Goal: Information Seeking & Learning: Learn about a topic

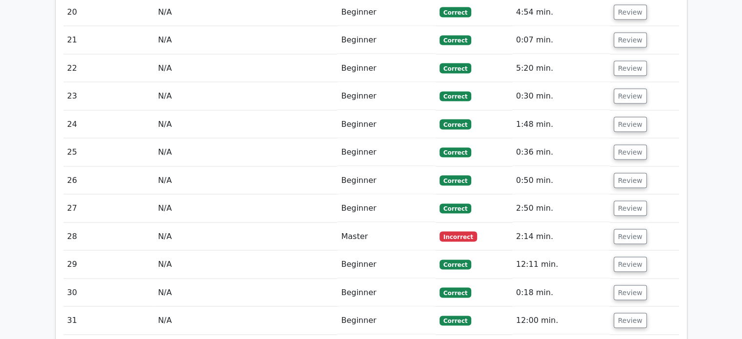
scroll to position [1854, 0]
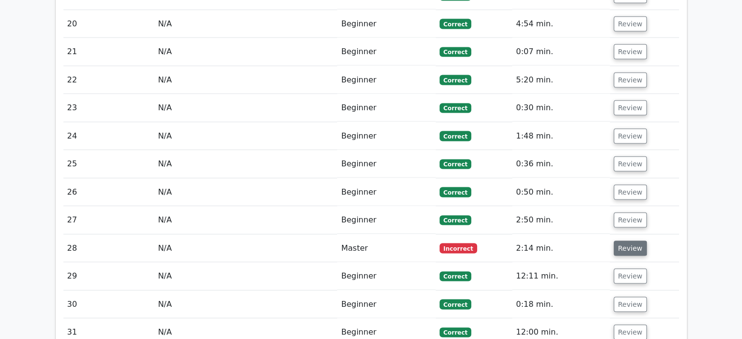
click at [618, 241] on button "Review" at bounding box center [630, 248] width 33 height 15
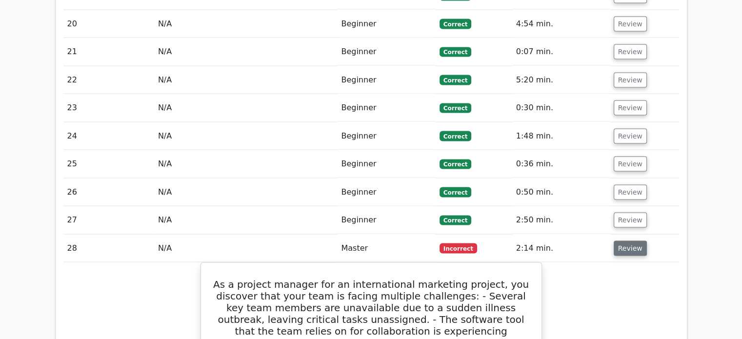
click at [627, 241] on button "Review" at bounding box center [630, 248] width 33 height 15
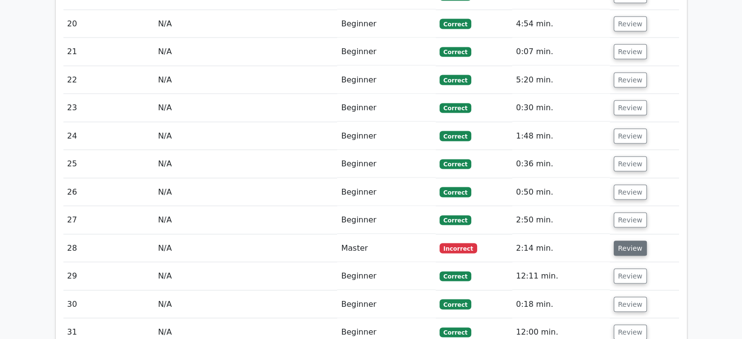
click at [623, 241] on button "Review" at bounding box center [630, 248] width 33 height 15
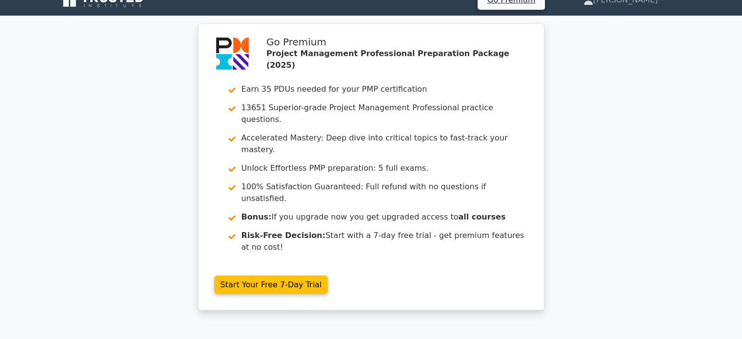
scroll to position [0, 0]
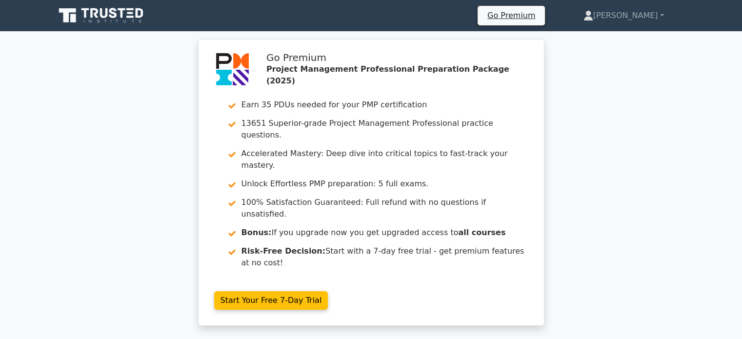
click at [87, 15] on icon at bounding box center [102, 15] width 94 height 19
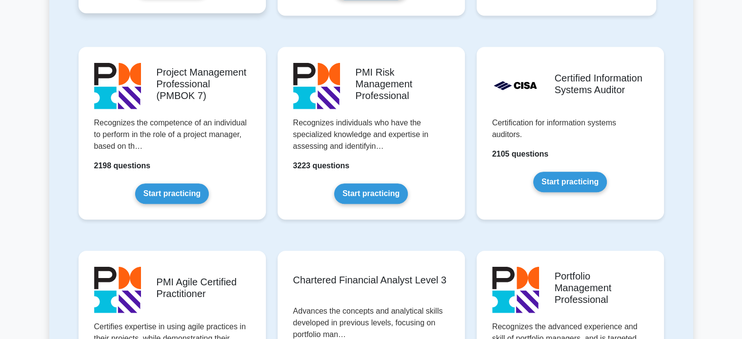
scroll to position [823, 0]
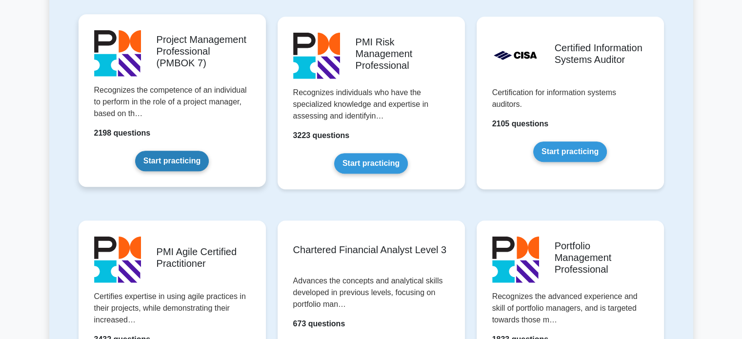
click at [168, 159] on link "Start practicing" at bounding box center [172, 161] width 74 height 21
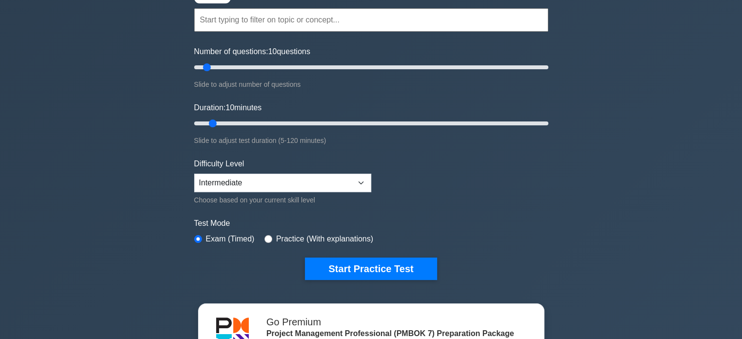
scroll to position [94, 0]
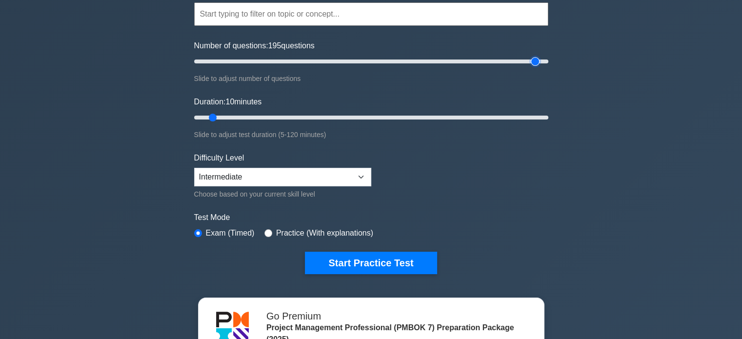
click at [537, 59] on input "Number of questions: 195 questions" at bounding box center [371, 62] width 354 height 12
click at [471, 66] on input "Number of questions: 160 questions" at bounding box center [371, 62] width 354 height 12
click at [330, 60] on input "Number of questions: 80 questions" at bounding box center [371, 62] width 354 height 12
click at [344, 60] on input "Number of questions: 80 questions" at bounding box center [371, 62] width 354 height 12
click at [344, 60] on input "Number of questions: 85 questions" at bounding box center [371, 62] width 354 height 12
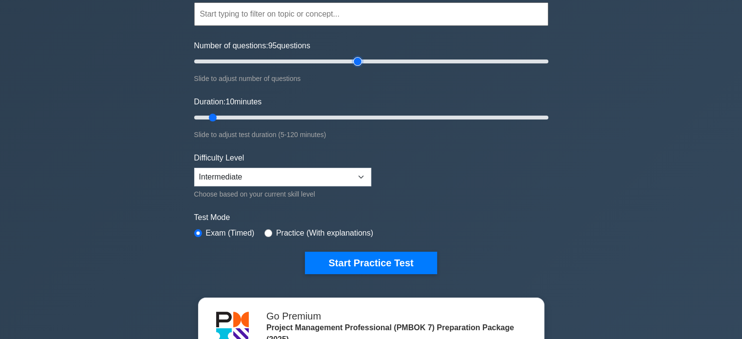
click at [356, 62] on input "Number of questions: 95 questions" at bounding box center [371, 62] width 354 height 12
click at [375, 60] on input "Number of questions: 105 questions" at bounding box center [371, 62] width 354 height 12
type input "100"
click at [369, 59] on input "Number of questions: 100 questions" at bounding box center [371, 62] width 354 height 12
click at [534, 117] on input "Duration: 115 minutes" at bounding box center [371, 118] width 354 height 12
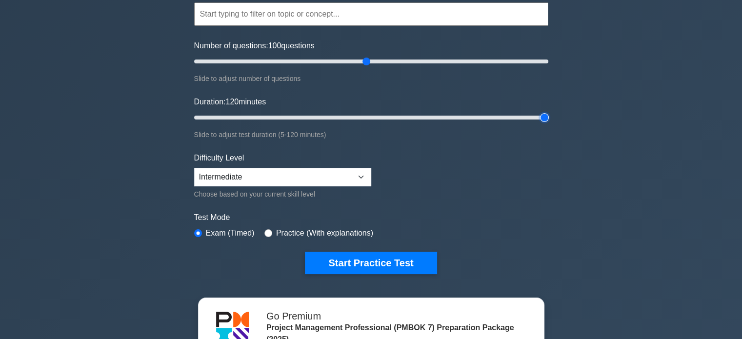
type input "120"
click at [546, 115] on input "Duration: 120 minutes" at bounding box center [371, 118] width 354 height 12
click at [275, 170] on select "Beginner Intermediate Expert" at bounding box center [282, 177] width 177 height 19
select select "expert"
click at [194, 168] on select "Beginner Intermediate Expert" at bounding box center [282, 177] width 177 height 19
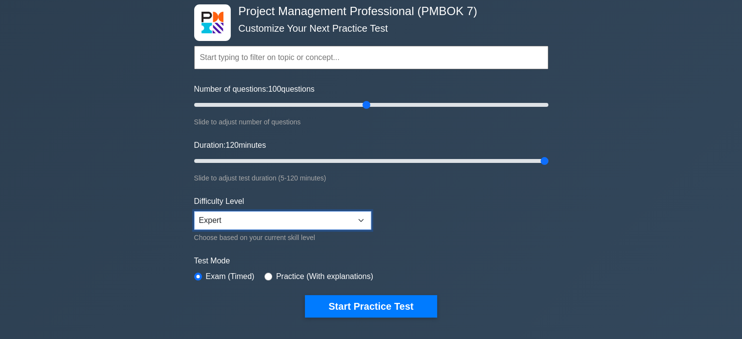
scroll to position [84, 0]
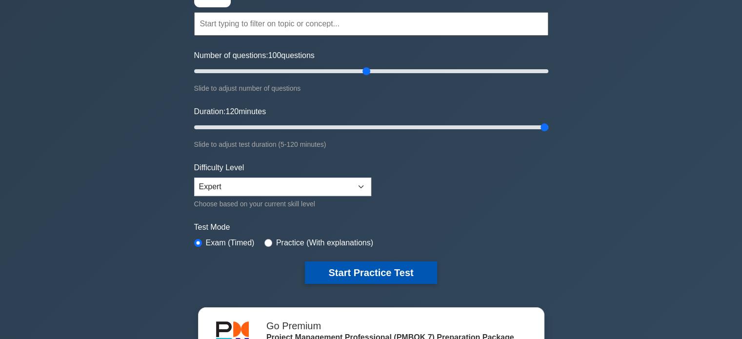
click at [348, 268] on button "Start Practice Test" at bounding box center [371, 273] width 132 height 22
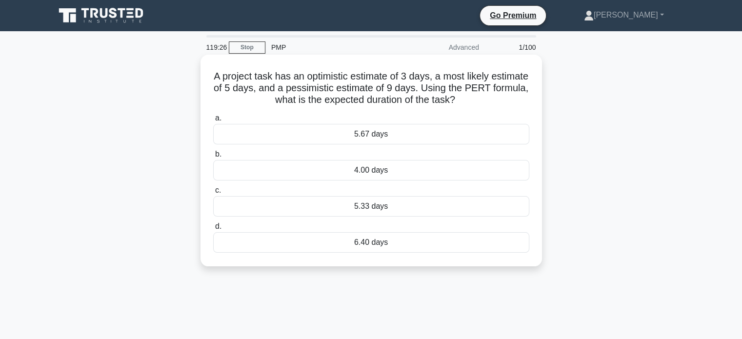
click at [355, 209] on div "5.33 days" at bounding box center [371, 206] width 316 height 21
click at [213, 194] on input "c. 5.33 days" at bounding box center [213, 190] width 0 height 6
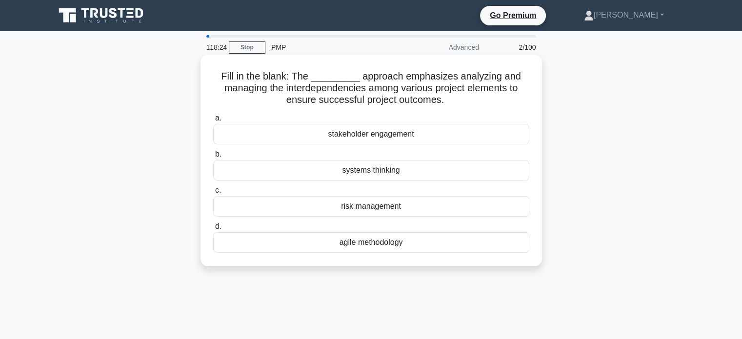
click at [369, 170] on div "systems thinking" at bounding box center [371, 170] width 316 height 21
click at [213, 158] on input "b. systems thinking" at bounding box center [213, 154] width 0 height 6
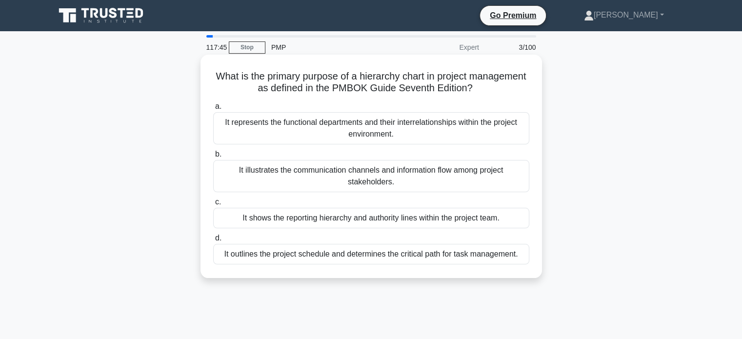
click at [363, 219] on div "It shows the reporting hierarchy and authority lines within the project team." at bounding box center [371, 218] width 316 height 21
click at [213, 206] on input "c. It shows the reporting hierarchy and authority lines within the project team." at bounding box center [213, 202] width 0 height 6
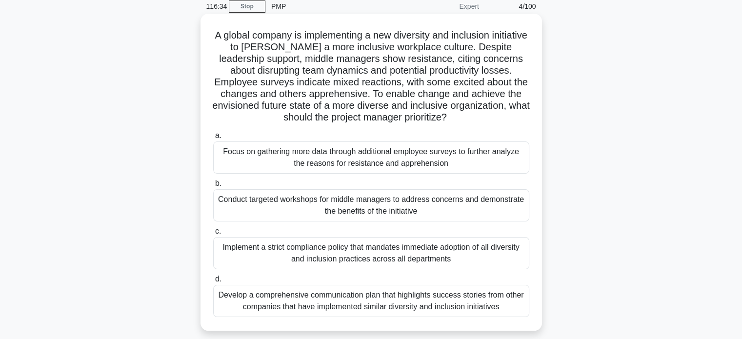
scroll to position [39, 0]
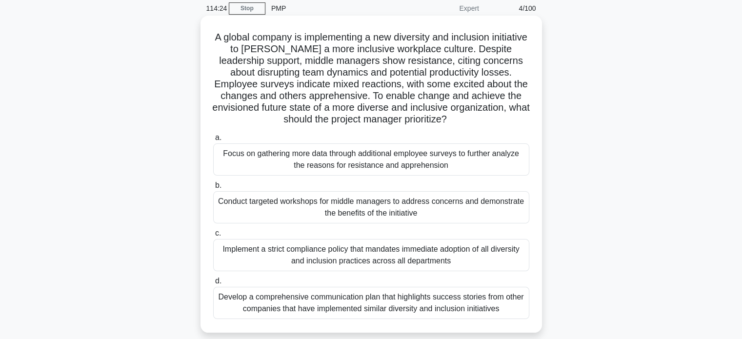
click at [351, 207] on div "Conduct targeted workshops for middle managers to address concerns and demonstr…" at bounding box center [371, 207] width 316 height 32
click at [213, 189] on input "b. Conduct targeted workshops for middle managers to address concerns and demon…" at bounding box center [213, 186] width 0 height 6
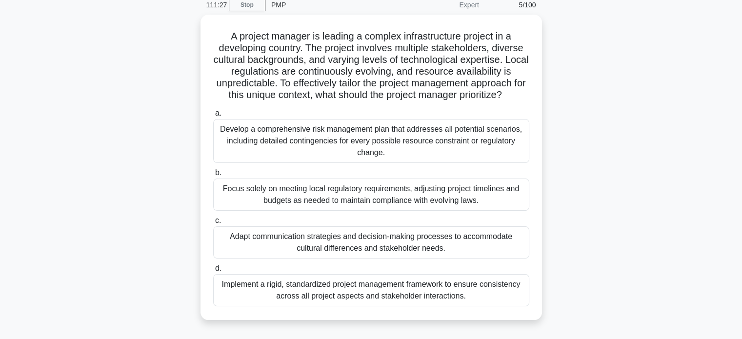
scroll to position [43, 0]
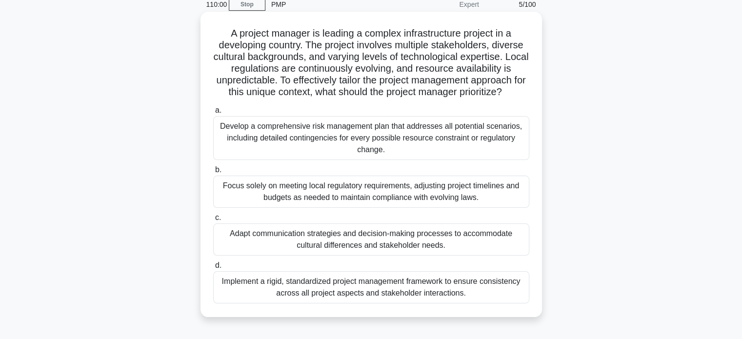
click at [367, 196] on div "Focus solely on meeting local regulatory requirements, adjusting project timeli…" at bounding box center [371, 192] width 316 height 32
click at [213, 173] on input "b. Focus solely on meeting local regulatory requirements, adjusting project tim…" at bounding box center [213, 170] width 0 height 6
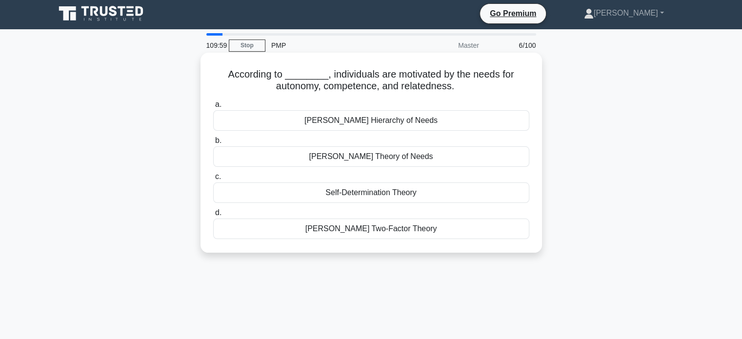
scroll to position [0, 0]
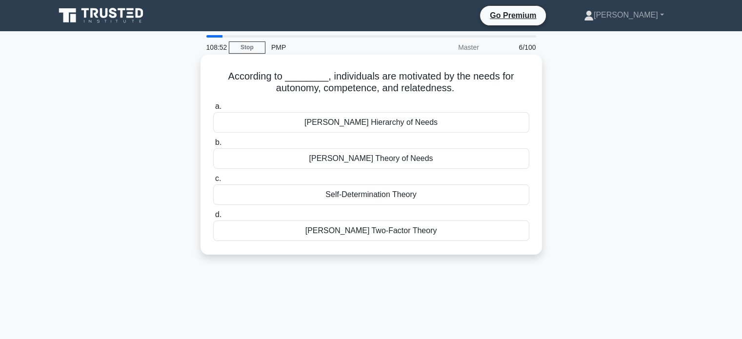
click at [391, 195] on div "Self-Determination Theory" at bounding box center [371, 195] width 316 height 21
click at [213, 182] on input "c. Self-Determination Theory" at bounding box center [213, 179] width 0 height 6
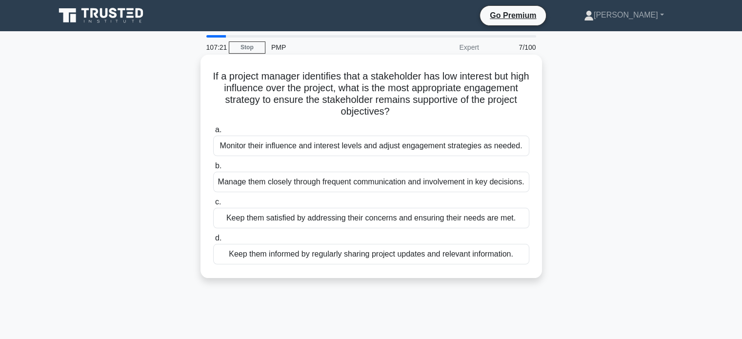
click at [321, 228] on div "Keep them satisfied by addressing their concerns and ensuring their needs are m…" at bounding box center [371, 218] width 316 height 21
click at [213, 206] on input "c. Keep them satisfied by addressing their concerns and ensuring their needs ar…" at bounding box center [213, 202] width 0 height 6
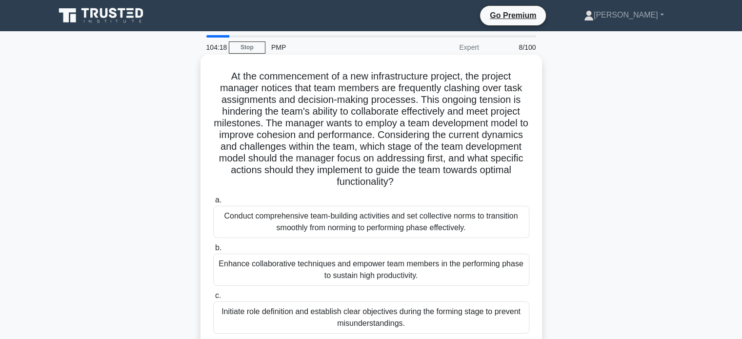
click at [369, 118] on h5 "At the commencement of a new infrastructure project, the project manager notice…" at bounding box center [371, 129] width 318 height 118
click at [364, 129] on h5 "At the commencement of a new infrastructure project, the project manager notice…" at bounding box center [371, 129] width 318 height 118
click at [365, 123] on h5 "At the commencement of a new infrastructure project, the project manager notice…" at bounding box center [371, 129] width 318 height 118
click at [369, 118] on h5 "At the commencement of a new infrastructure project, the project manager notice…" at bounding box center [371, 129] width 318 height 118
click at [354, 136] on h5 "At the commencement of a new infrastructure project, the project manager notice…" at bounding box center [371, 129] width 318 height 118
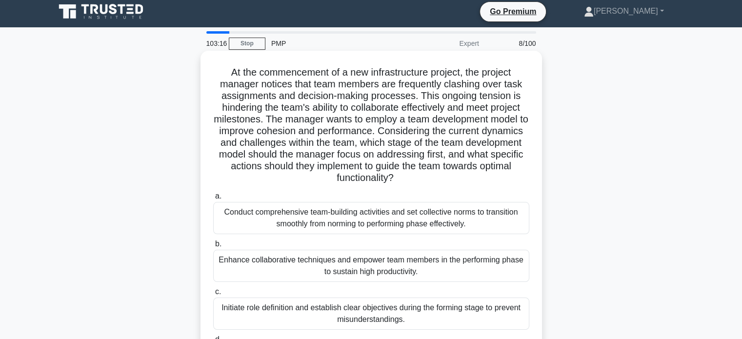
scroll to position [3, 0]
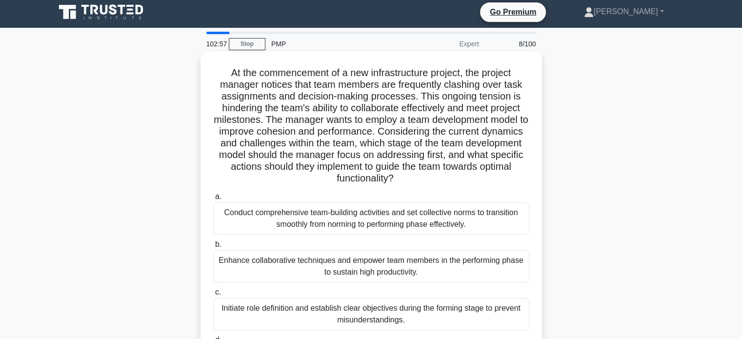
click at [331, 115] on h5 "At the commencement of a new infrastructure project, the project manager notice…" at bounding box center [371, 126] width 318 height 118
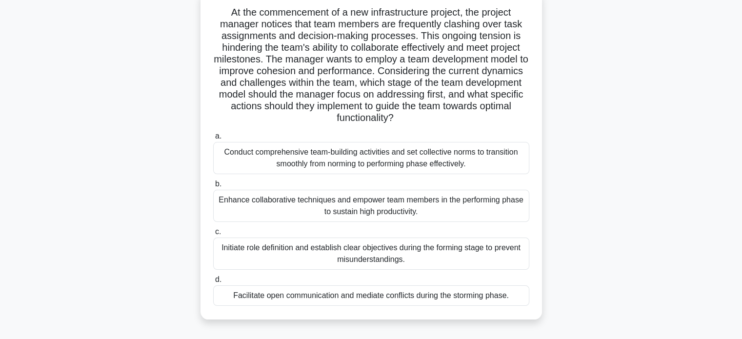
scroll to position [64, 0]
click at [369, 207] on div "Enhance collaborative techniques and empower team members in the performing pha…" at bounding box center [371, 205] width 316 height 32
click at [213, 187] on input "b. Enhance collaborative techniques and empower team members in the performing …" at bounding box center [213, 184] width 0 height 6
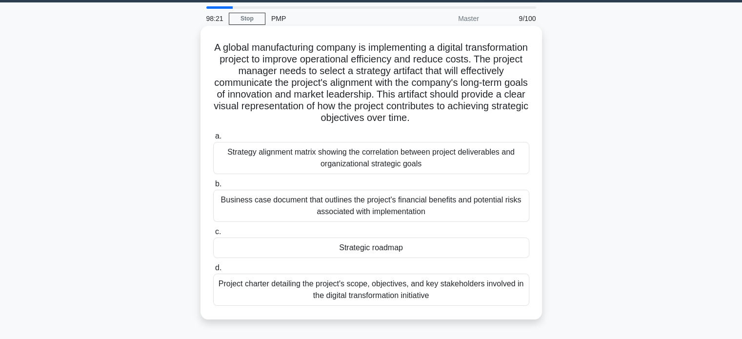
scroll to position [35, 0]
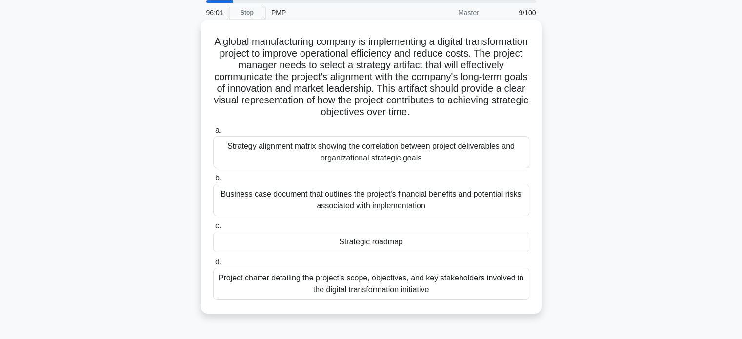
click at [434, 239] on div "Strategic roadmap" at bounding box center [371, 242] width 316 height 21
click at [213, 229] on input "c. Strategic roadmap" at bounding box center [213, 226] width 0 height 6
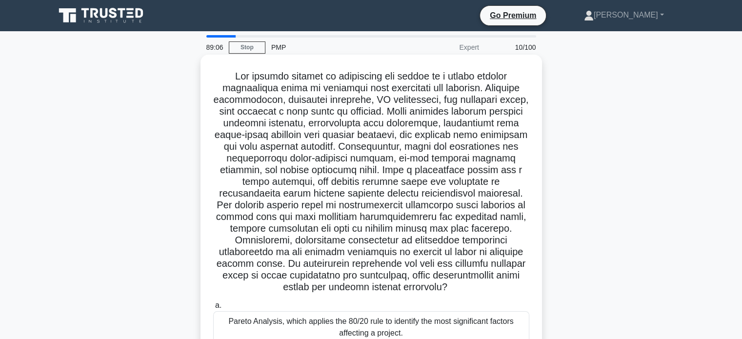
scroll to position [188, 0]
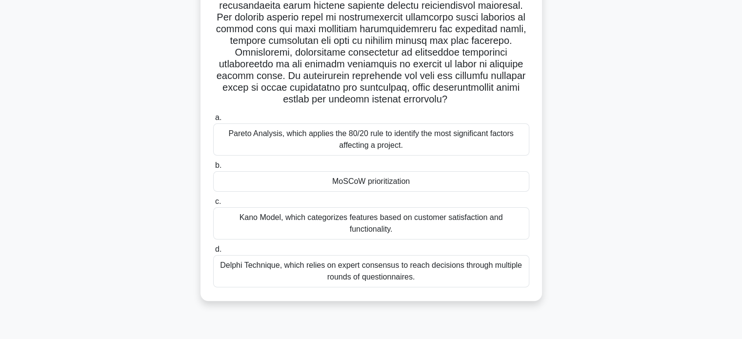
click at [429, 180] on div "MoSCoW prioritization" at bounding box center [371, 181] width 316 height 21
click at [213, 169] on input "b. MoSCoW prioritization" at bounding box center [213, 166] width 0 height 6
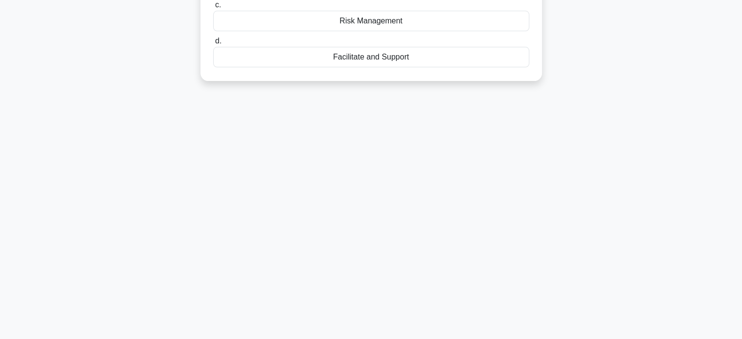
scroll to position [0, 0]
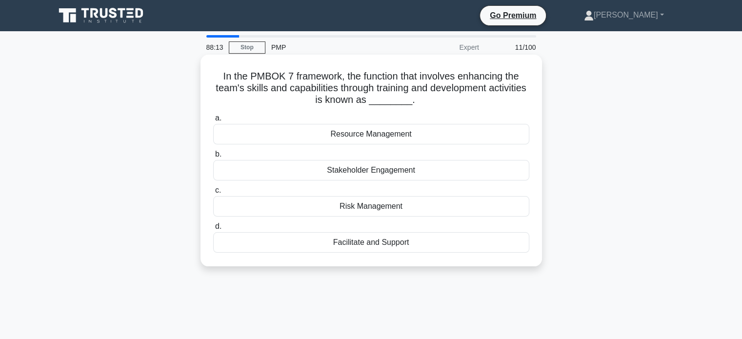
click at [385, 136] on div "Resource Management" at bounding box center [371, 134] width 316 height 21
click at [213, 122] on input "a. Resource Management" at bounding box center [213, 118] width 0 height 6
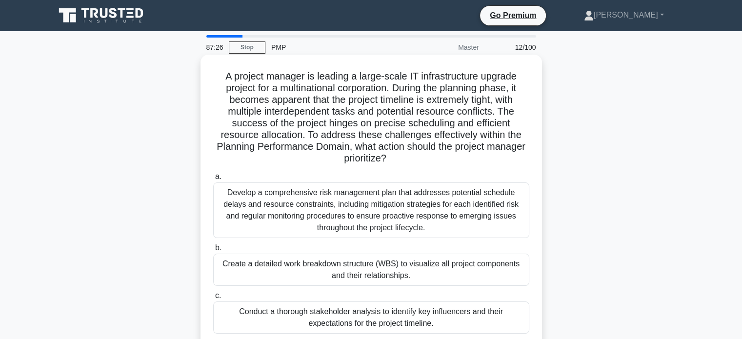
click at [312, 273] on div "Create a detailed work breakdown structure (WBS) to visualize all project compo…" at bounding box center [371, 270] width 316 height 32
click at [213, 251] on input "b. Create a detailed work breakdown structure (WBS) to visualize all project co…" at bounding box center [213, 248] width 0 height 6
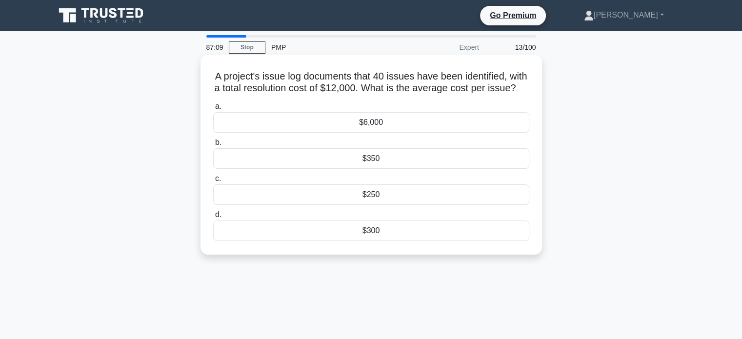
click at [368, 241] on div "$300" at bounding box center [371, 231] width 316 height 21
click at [213, 218] on input "d. $300" at bounding box center [213, 215] width 0 height 6
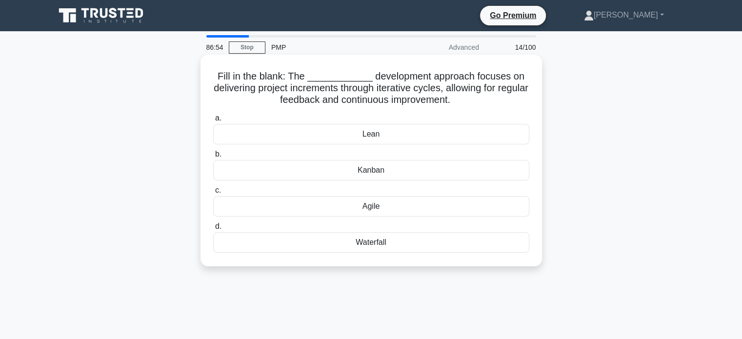
click at [386, 206] on div "Agile" at bounding box center [371, 206] width 316 height 21
click at [213, 194] on input "c. Agile" at bounding box center [213, 190] width 0 height 6
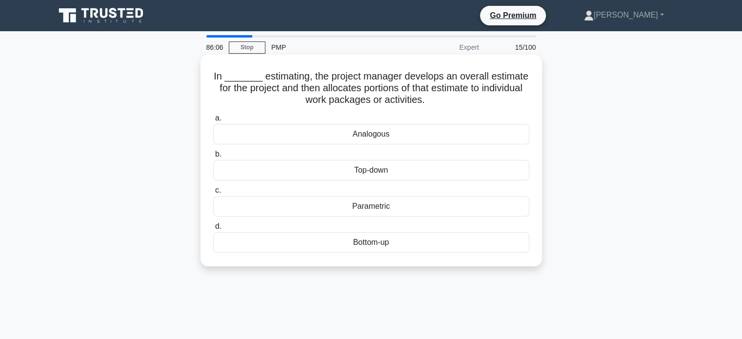
click at [374, 169] on div "Top-down" at bounding box center [371, 170] width 316 height 21
click at [213, 158] on input "b. Top-down" at bounding box center [213, 154] width 0 height 6
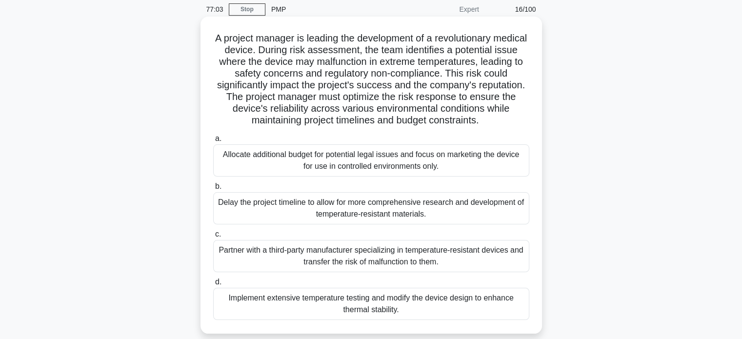
scroll to position [50, 0]
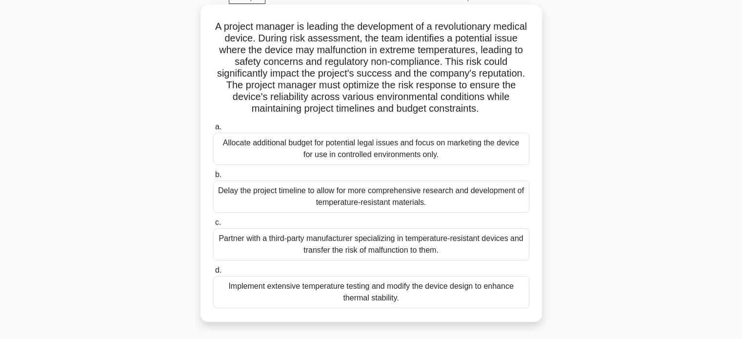
click at [364, 291] on div "Implement extensive temperature testing and modify the device design to enhance…" at bounding box center [371, 292] width 316 height 32
click at [213, 274] on input "d. Implement extensive temperature testing and modify the device design to enha…" at bounding box center [213, 271] width 0 height 6
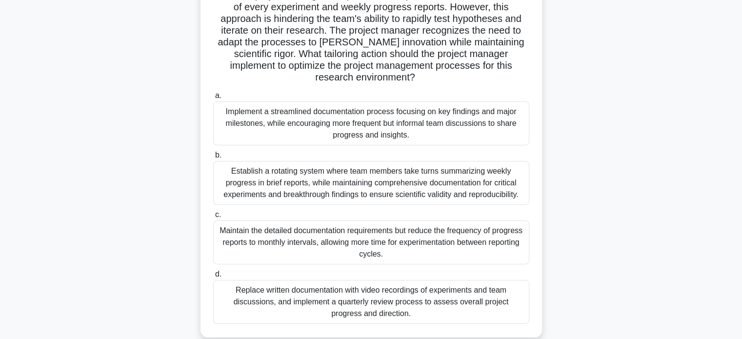
scroll to position [105, 0]
click at [372, 128] on div "Implement a streamlined documentation process focusing on key findings and majo…" at bounding box center [371, 123] width 316 height 44
click at [213, 99] on input "a. Implement a streamlined documentation process focusing on key findings and m…" at bounding box center [213, 95] width 0 height 6
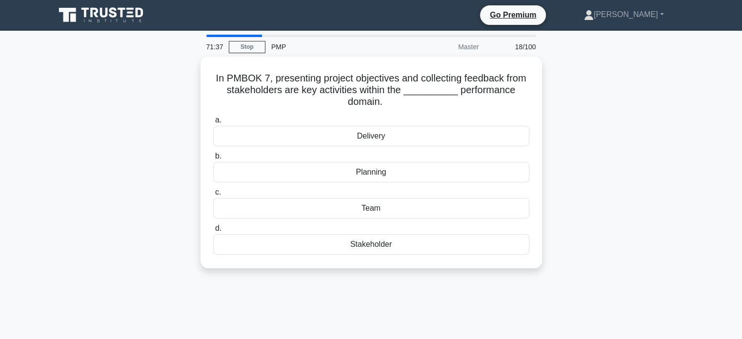
scroll to position [0, 0]
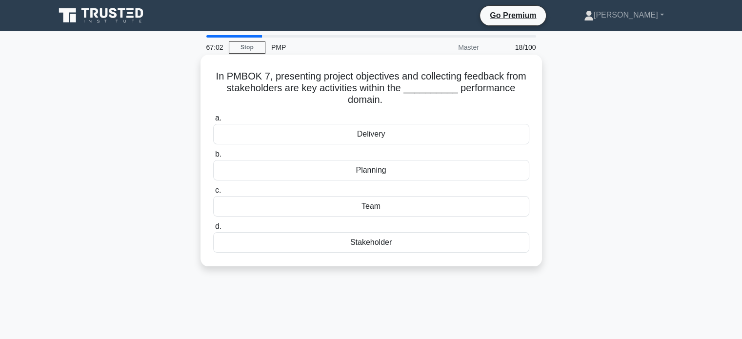
click at [353, 242] on div "Stakeholder" at bounding box center [371, 242] width 316 height 21
click at [213, 230] on input "d. Stakeholder" at bounding box center [213, 227] width 0 height 6
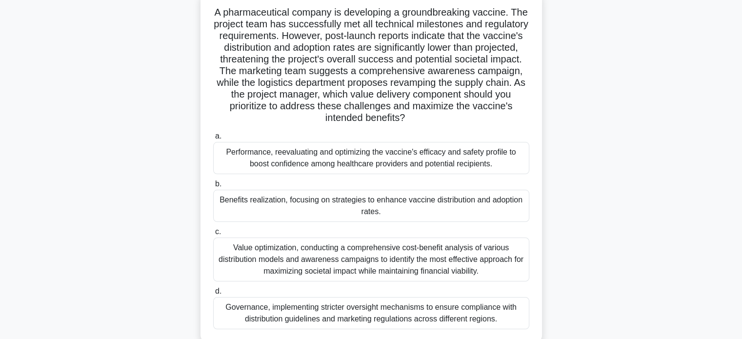
scroll to position [65, 0]
click at [90, 40] on div "A pharmaceutical company is developing a groundbreaking vaccine. The project te…" at bounding box center [371, 174] width 644 height 364
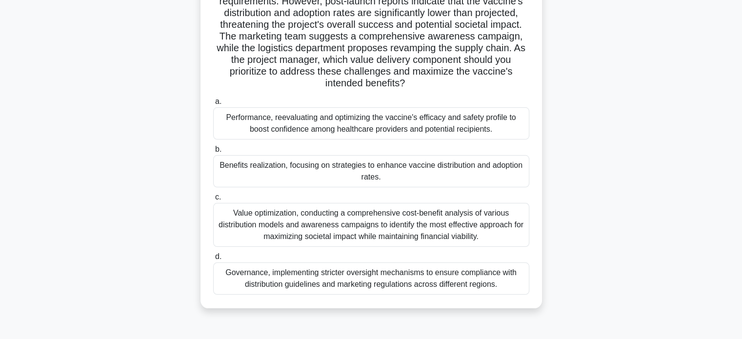
scroll to position [128, 0]
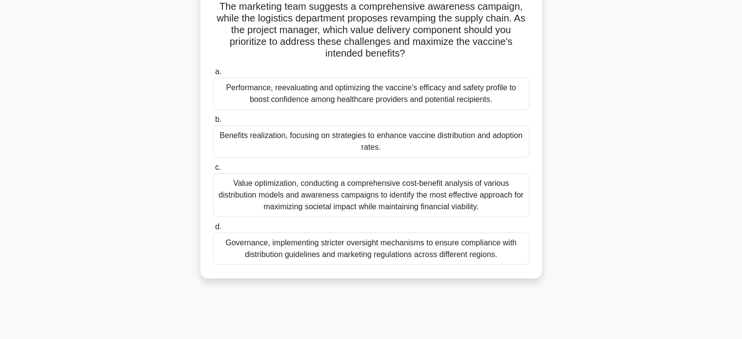
click at [297, 210] on div "Value optimization, conducting a comprehensive cost-benefit analysis of various…" at bounding box center [371, 195] width 316 height 44
click at [213, 171] on input "c. Value optimization, conducting a comprehensive cost-benefit analysis of vari…" at bounding box center [213, 168] width 0 height 6
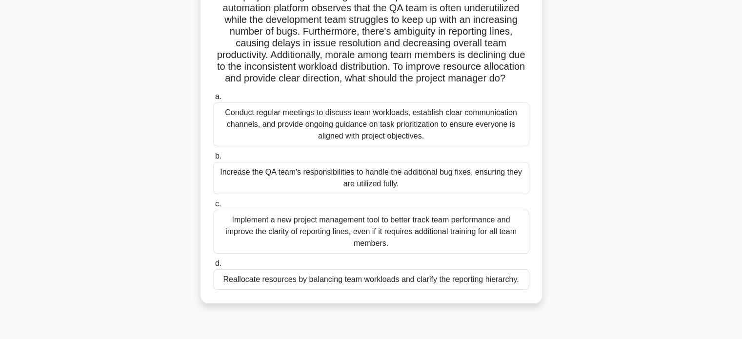
scroll to position [81, 0]
click at [305, 141] on div "Conduct regular meetings to discuss team workloads, establish clear communicati…" at bounding box center [371, 124] width 316 height 44
click at [213, 99] on input "a. Conduct regular meetings to discuss team workloads, establish clear communic…" at bounding box center [213, 96] width 0 height 6
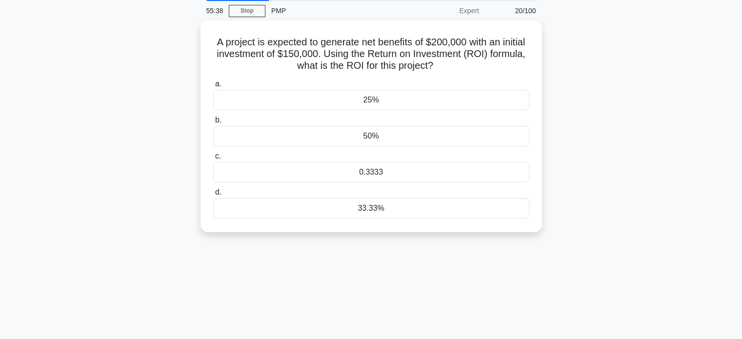
scroll to position [0, 0]
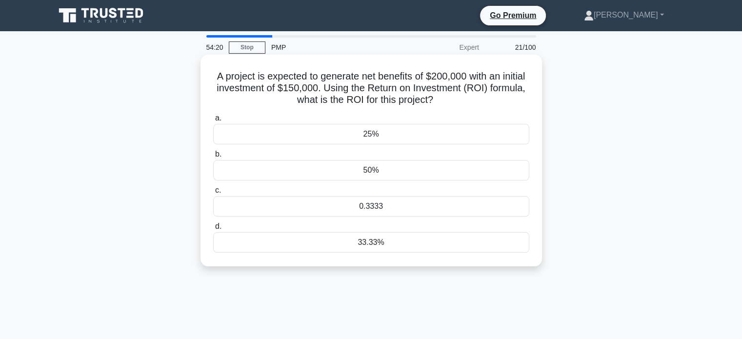
click at [369, 248] on div "33.33%" at bounding box center [371, 242] width 316 height 21
click at [213, 230] on input "d. 33.33%" at bounding box center [213, 227] width 0 height 6
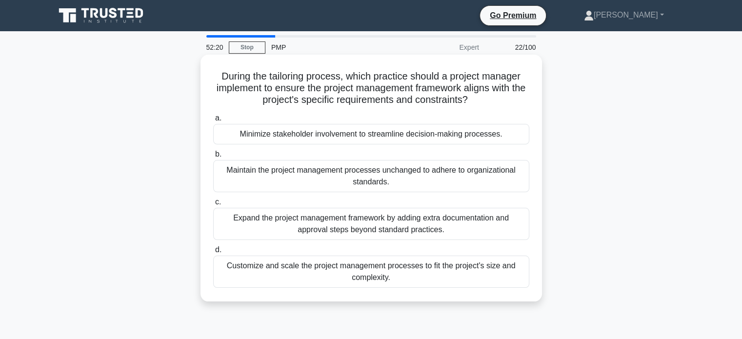
click at [338, 268] on div "Customize and scale the project management processes to fit the project's size …" at bounding box center [371, 272] width 316 height 32
click at [213, 253] on input "d. Customize and scale the project management processes to fit the project's si…" at bounding box center [213, 250] width 0 height 6
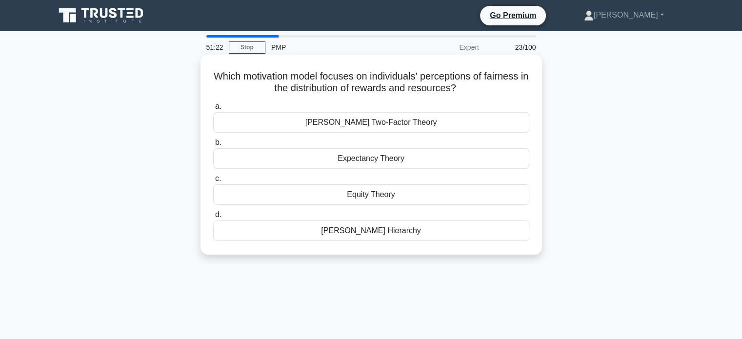
click at [302, 200] on div "Equity Theory" at bounding box center [371, 195] width 316 height 21
click at [213, 182] on input "c. Equity Theory" at bounding box center [213, 179] width 0 height 6
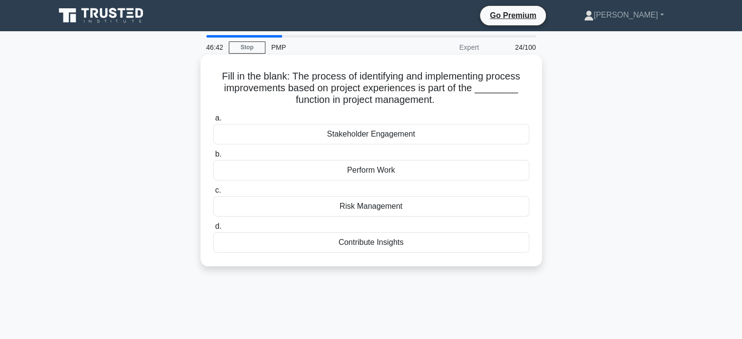
click at [403, 247] on div "Contribute Insights" at bounding box center [371, 242] width 316 height 21
click at [213, 230] on input "d. Contribute Insights" at bounding box center [213, 227] width 0 height 6
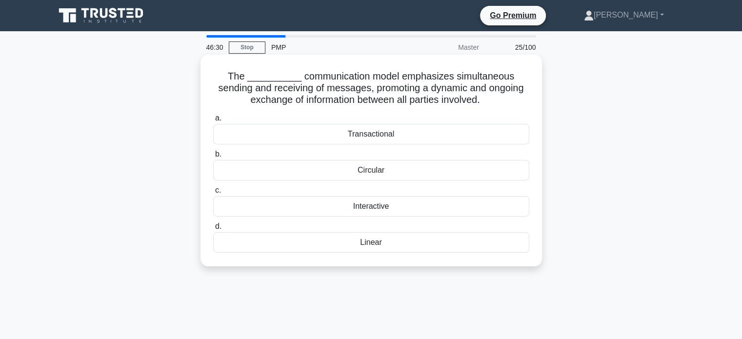
click at [396, 208] on div "Interactive" at bounding box center [371, 206] width 316 height 21
click at [213, 194] on input "c. Interactive" at bounding box center [213, 190] width 0 height 6
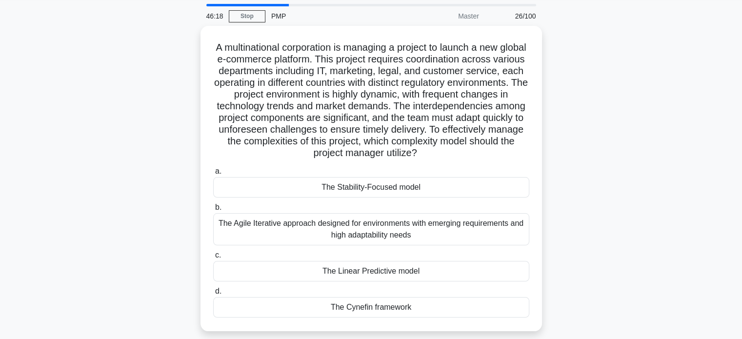
scroll to position [30, 0]
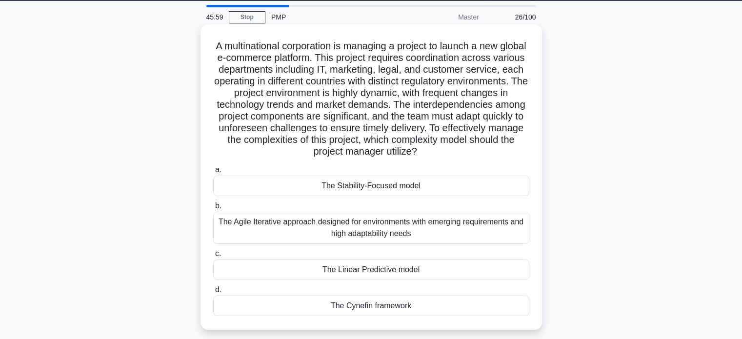
click at [378, 228] on div "The Agile Iterative approach designed for environments with emerging requiremen…" at bounding box center [371, 228] width 316 height 32
click at [213, 209] on input "b. The Agile Iterative approach designed for environments with emerging require…" at bounding box center [213, 206] width 0 height 6
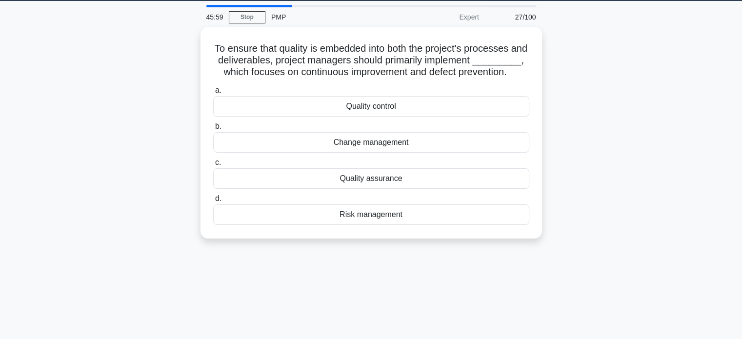
scroll to position [0, 0]
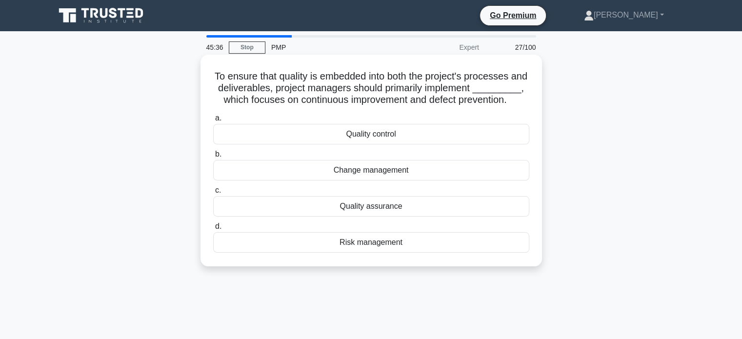
click at [377, 144] on div "Quality control" at bounding box center [371, 134] width 316 height 21
click at [213, 122] on input "a. Quality control" at bounding box center [213, 118] width 0 height 6
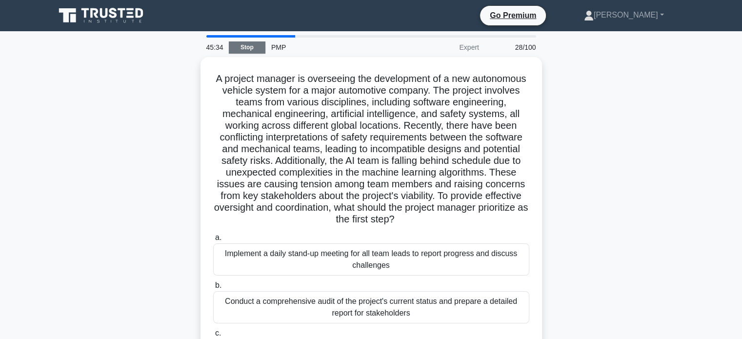
click at [244, 45] on link "Stop" at bounding box center [247, 47] width 37 height 12
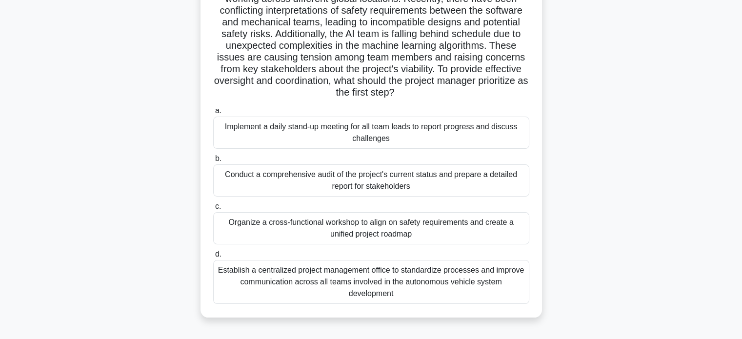
scroll to position [127, 0]
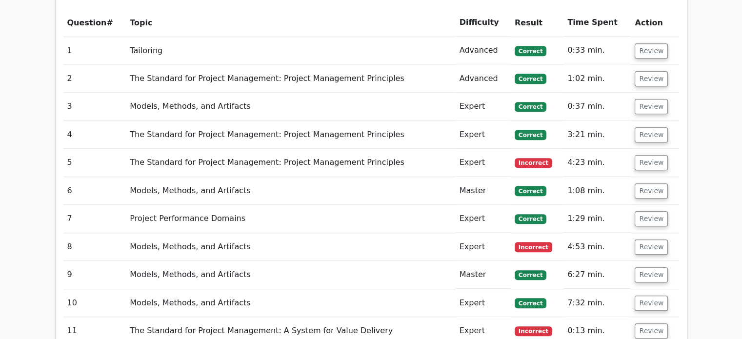
scroll to position [802, 0]
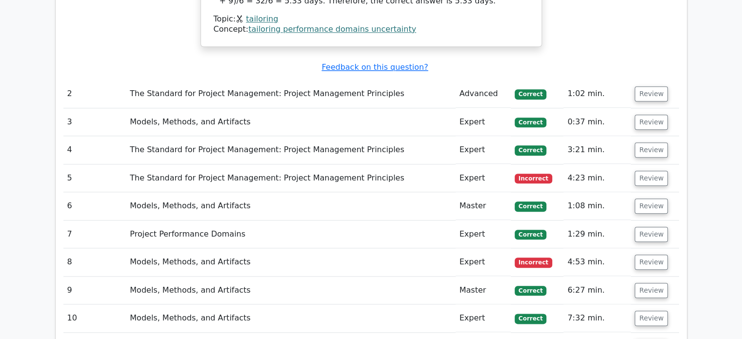
scroll to position [1078, 0]
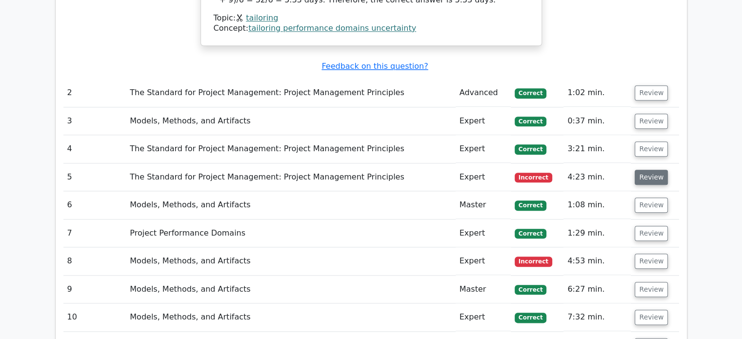
click at [652, 170] on button "Review" at bounding box center [651, 177] width 33 height 15
click at [644, 170] on button "Review" at bounding box center [651, 177] width 33 height 15
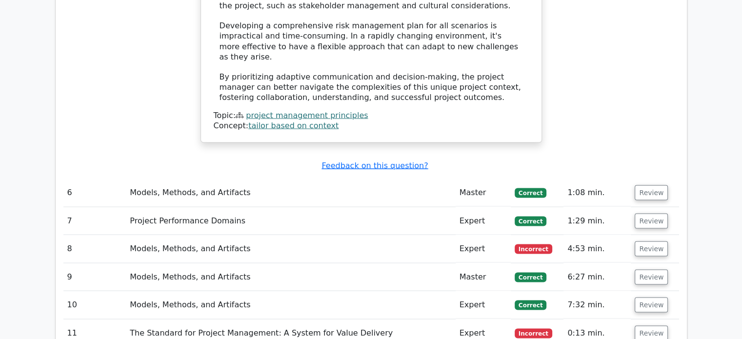
scroll to position [1809, 0]
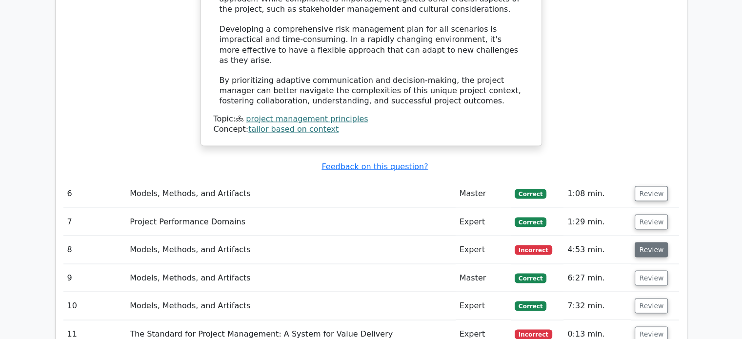
click at [654, 242] on button "Review" at bounding box center [651, 249] width 33 height 15
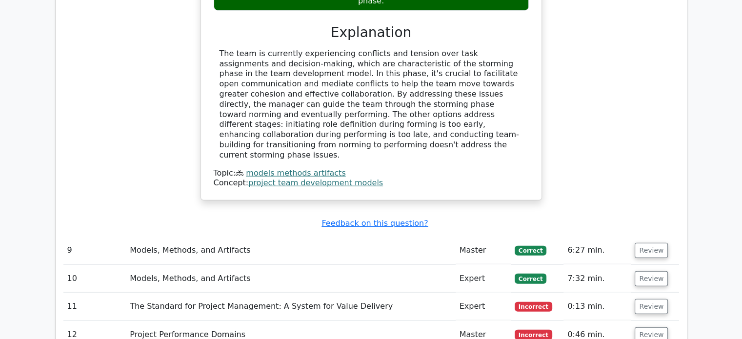
scroll to position [2384, 0]
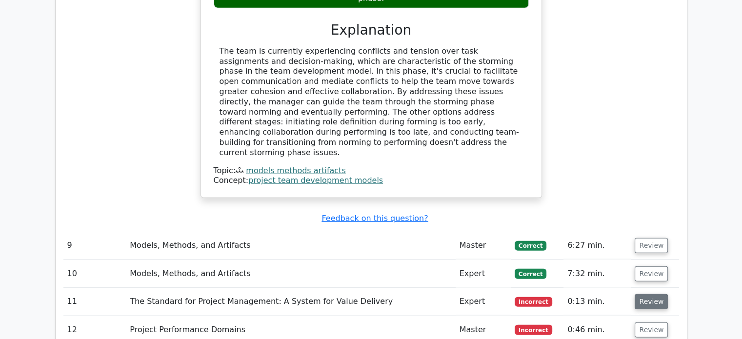
click at [645, 294] on button "Review" at bounding box center [651, 301] width 33 height 15
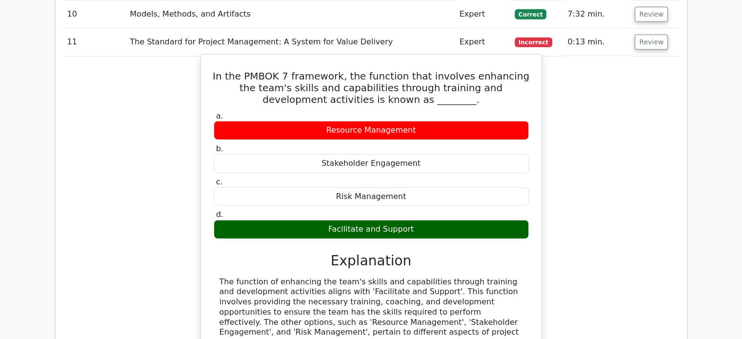
scroll to position [2741, 0]
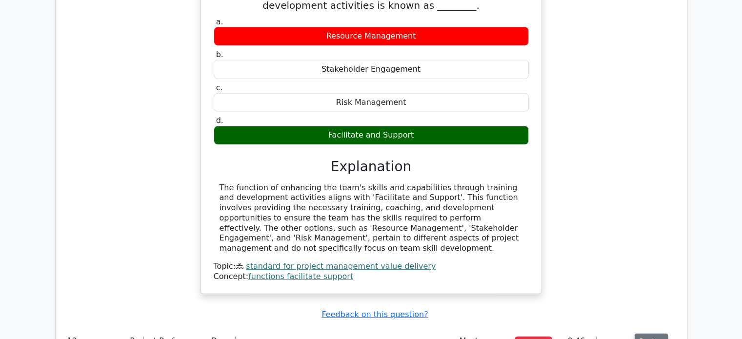
click at [656, 334] on button "Review" at bounding box center [651, 341] width 33 height 15
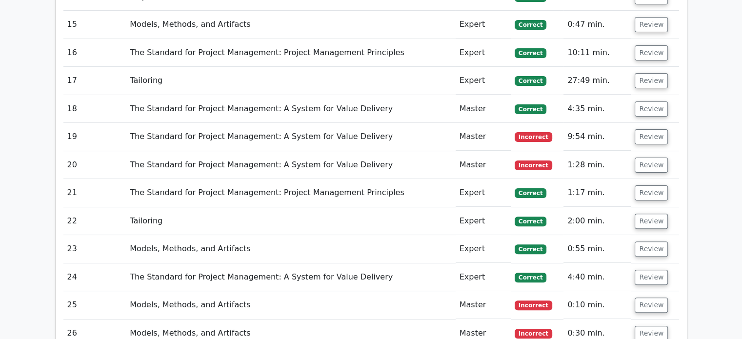
scroll to position [3965, 0]
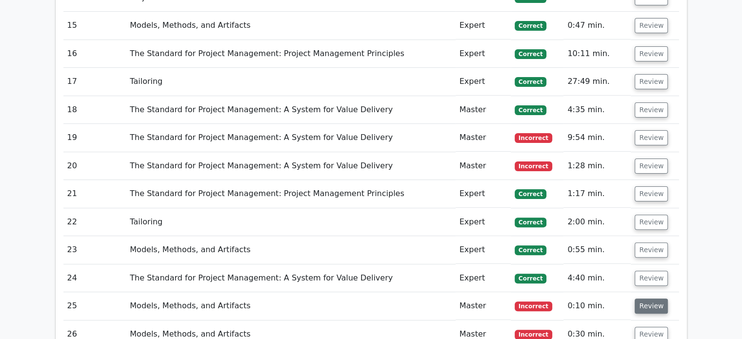
click at [639, 299] on button "Review" at bounding box center [651, 306] width 33 height 15
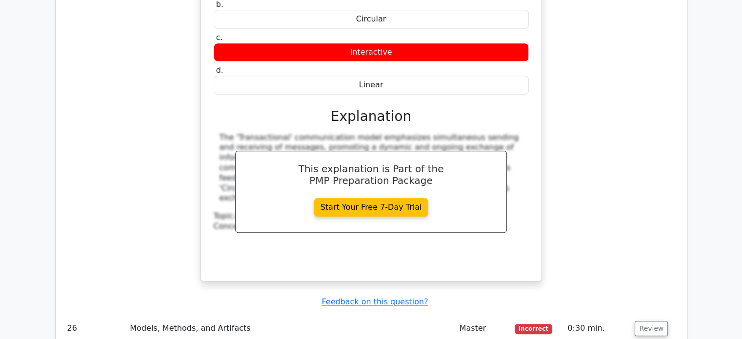
scroll to position [4377, 0]
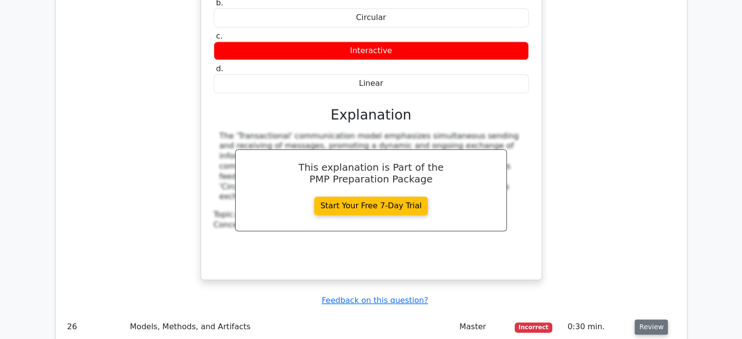
click at [648, 320] on button "Review" at bounding box center [651, 327] width 33 height 15
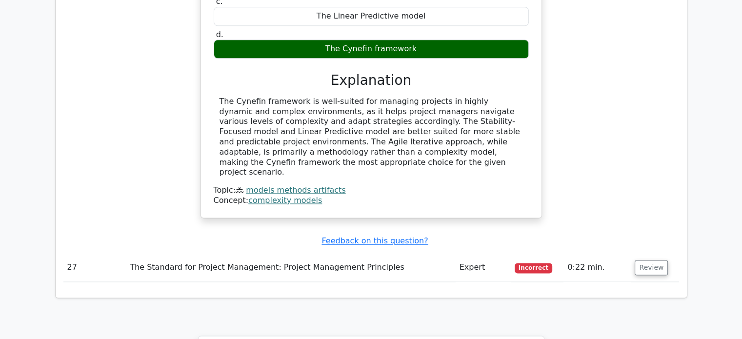
scroll to position [4963, 0]
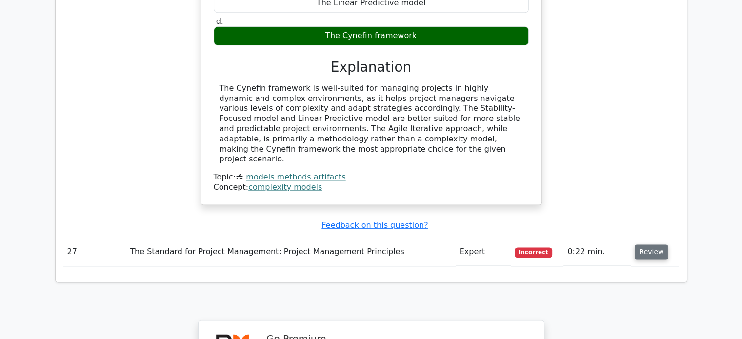
click at [646, 245] on button "Review" at bounding box center [651, 252] width 33 height 15
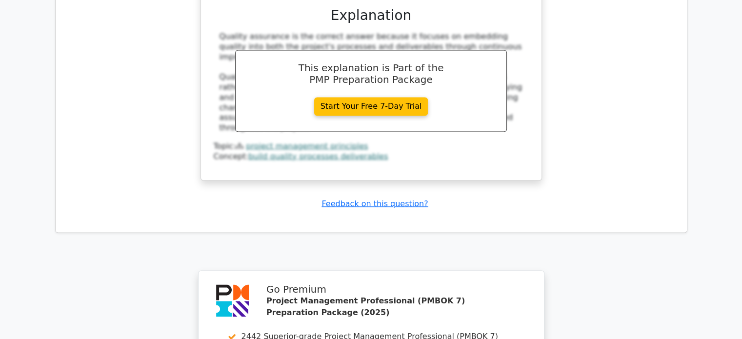
scroll to position [5587, 0]
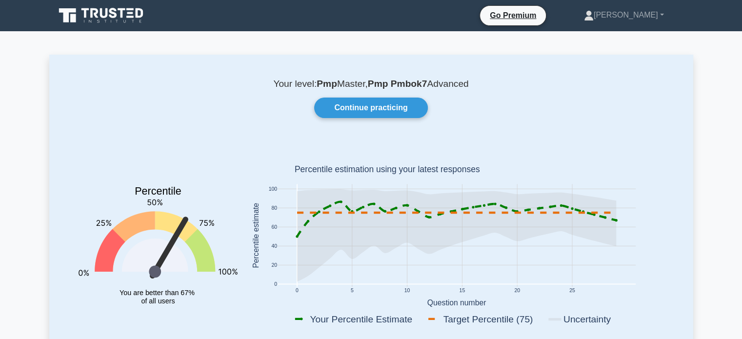
click at [111, 13] on icon at bounding box center [113, 13] width 8 height 10
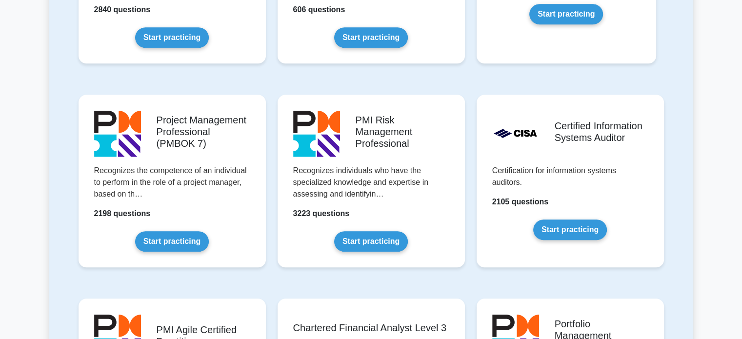
scroll to position [745, 0]
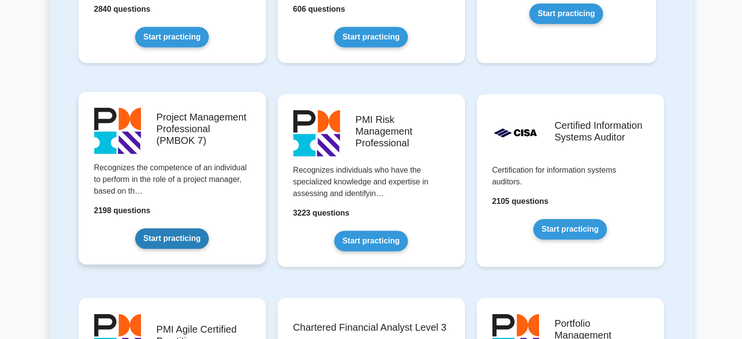
click at [135, 228] on link "Start practicing" at bounding box center [172, 238] width 74 height 21
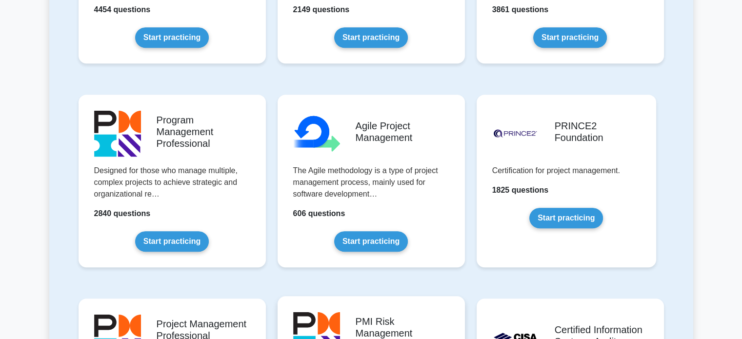
scroll to position [541, 0]
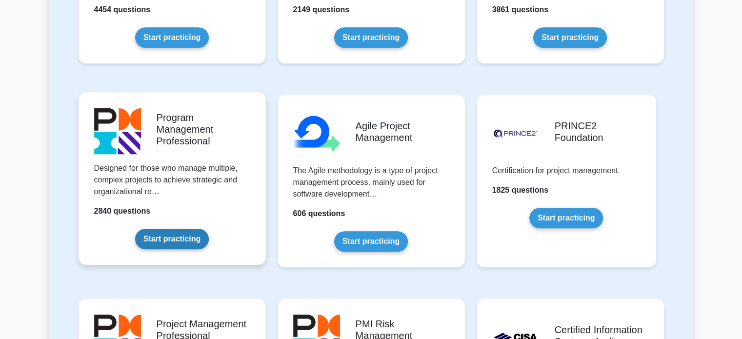
click at [135, 229] on link "Start practicing" at bounding box center [172, 239] width 74 height 21
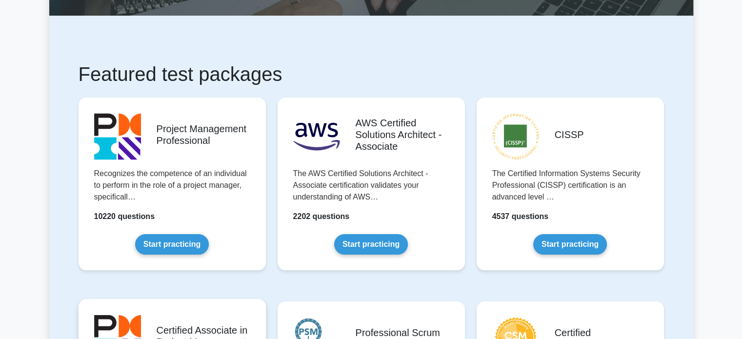
scroll to position [125, 0]
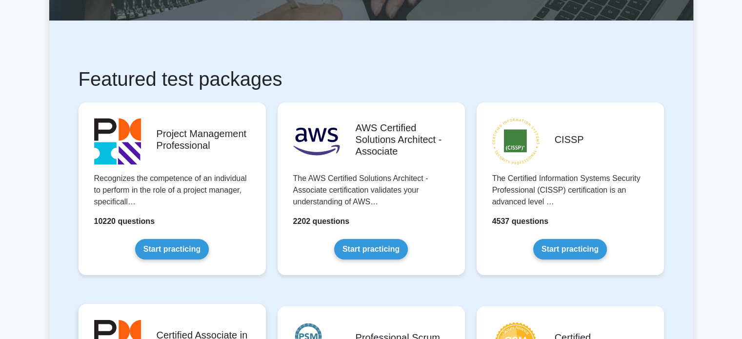
click at [185, 239] on link "Start practicing" at bounding box center [172, 249] width 74 height 21
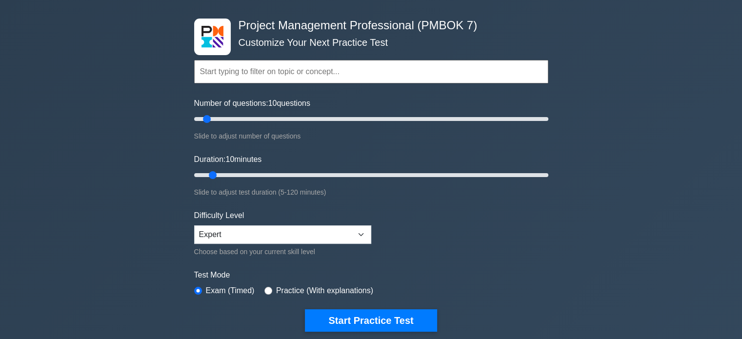
scroll to position [35, 0]
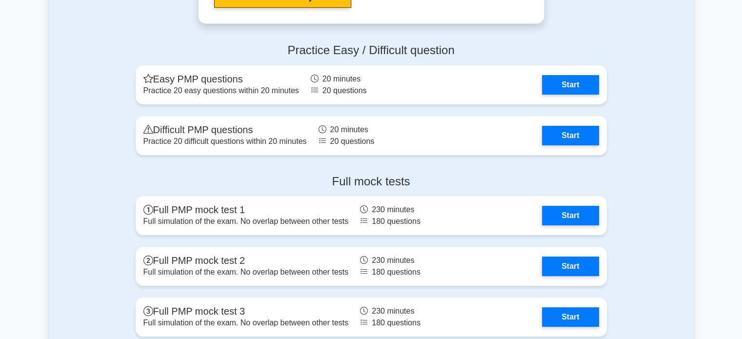
scroll to position [3634, 0]
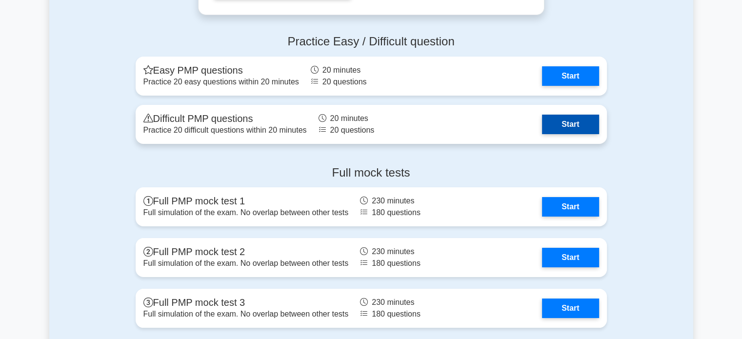
click at [554, 119] on link "Start" at bounding box center [570, 125] width 57 height 20
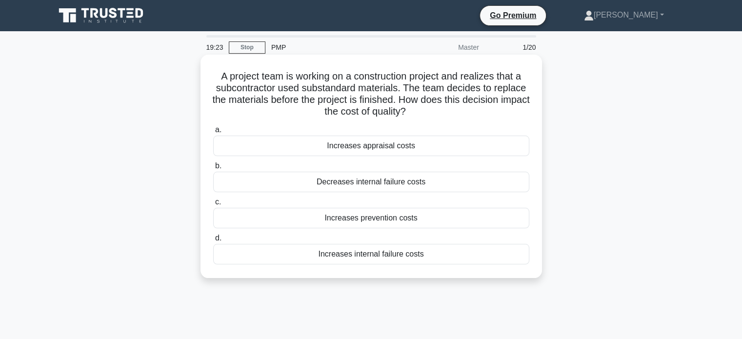
click at [334, 257] on div "Increases internal failure costs" at bounding box center [371, 254] width 316 height 21
click at [213, 242] on input "d. Increases internal failure costs" at bounding box center [213, 238] width 0 height 6
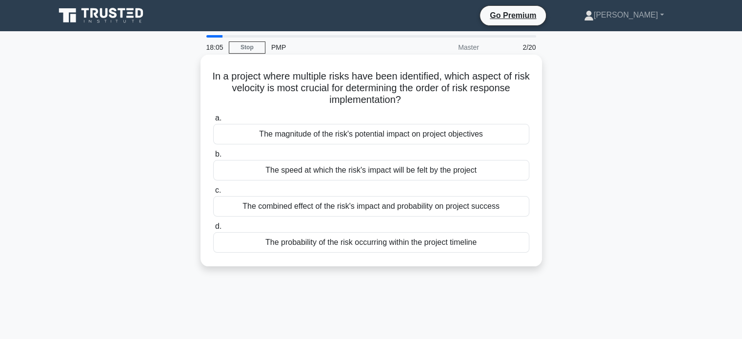
click at [320, 174] on div "The speed at which the risk's impact will be felt by the project" at bounding box center [371, 170] width 316 height 21
click at [213, 158] on input "b. The speed at which the risk's impact will be felt by the project" at bounding box center [213, 154] width 0 height 6
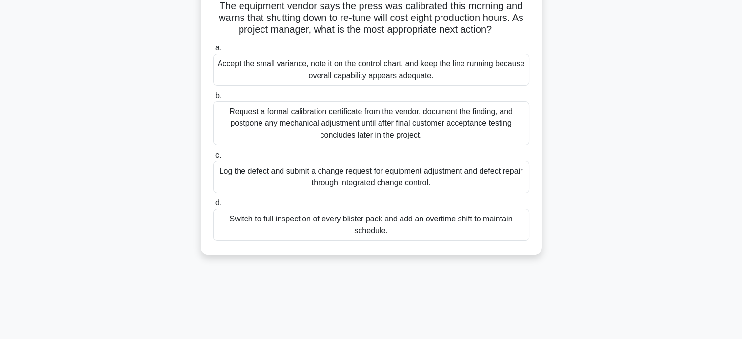
scroll to position [105, 0]
click at [358, 191] on div "Log the defect and submit a change request for equipment adjustment and defect …" at bounding box center [371, 177] width 316 height 32
click at [213, 159] on input "c. Log the defect and submit a change request for equipment adjustment and defe…" at bounding box center [213, 155] width 0 height 6
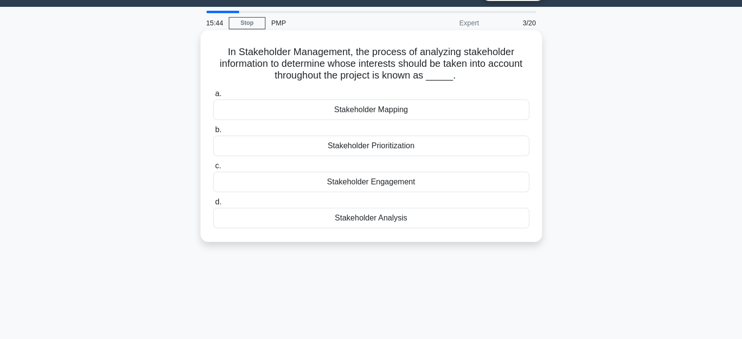
scroll to position [0, 0]
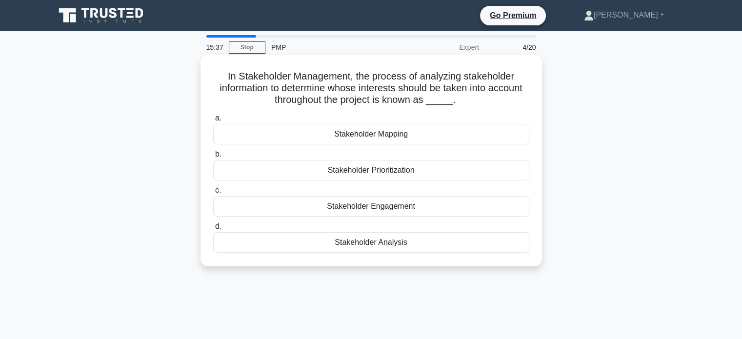
click at [366, 247] on div "Stakeholder Analysis" at bounding box center [371, 242] width 316 height 21
click at [213, 230] on input "d. Stakeholder Analysis" at bounding box center [213, 227] width 0 height 6
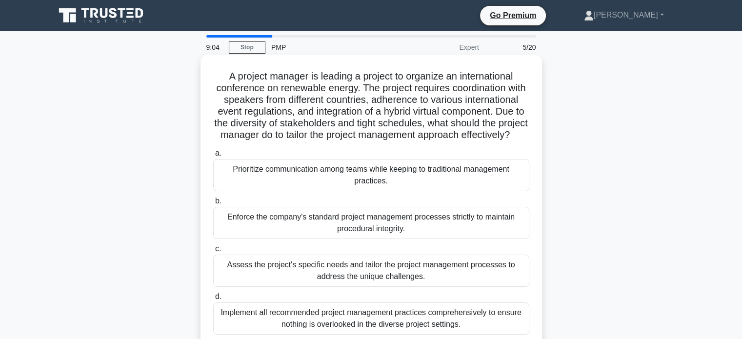
scroll to position [83, 0]
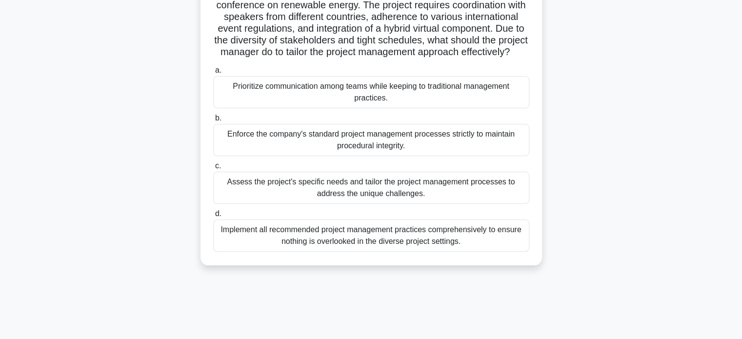
click at [369, 194] on div "Assess the project's specific needs and tailor the project management processes…" at bounding box center [371, 188] width 316 height 32
click at [213, 169] on input "c. Assess the project's specific needs and tailor the project management proces…" at bounding box center [213, 166] width 0 height 6
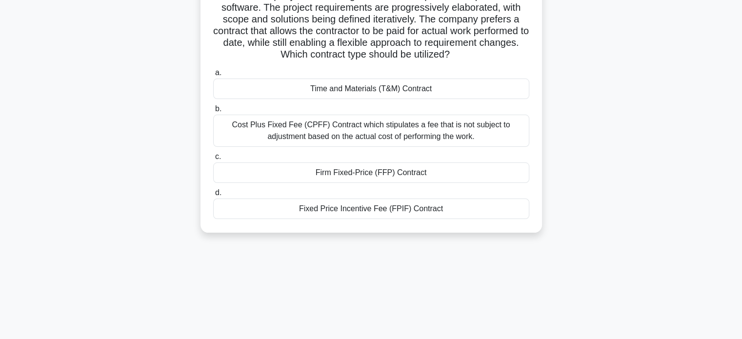
scroll to position [0, 0]
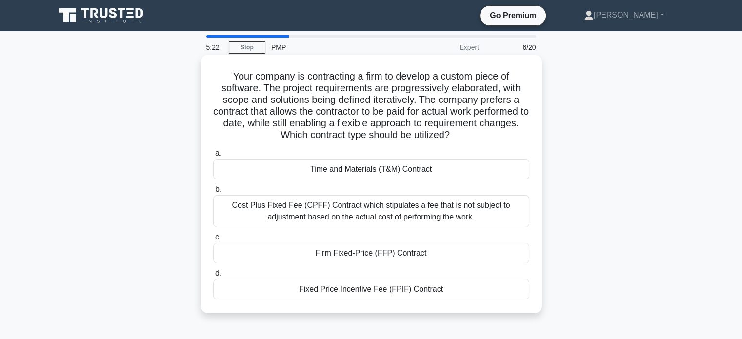
click at [376, 170] on div "Time and Materials (T&M) Contract" at bounding box center [371, 169] width 316 height 21
click at [213, 157] on input "a. Time and Materials (T&M) Contract" at bounding box center [213, 153] width 0 height 6
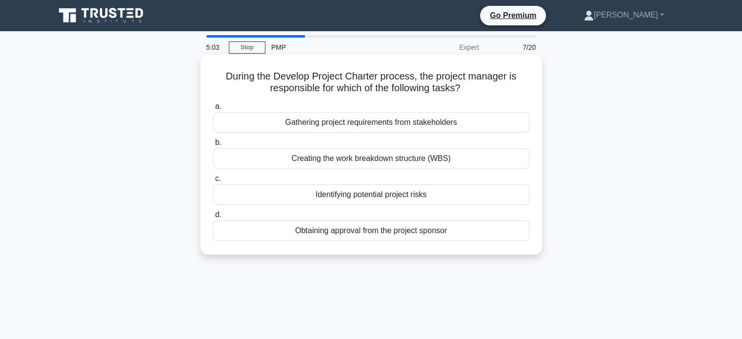
click at [365, 233] on div "Obtaining approval from the project sponsor" at bounding box center [371, 231] width 316 height 21
click at [213, 218] on input "d. Obtaining approval from the project sponsor" at bounding box center [213, 215] width 0 height 6
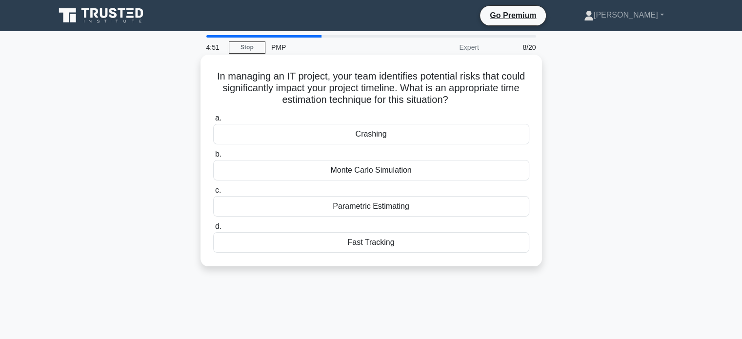
click at [363, 203] on div "Parametric Estimating" at bounding box center [371, 206] width 316 height 21
click at [213, 194] on input "c. Parametric Estimating" at bounding box center [213, 190] width 0 height 6
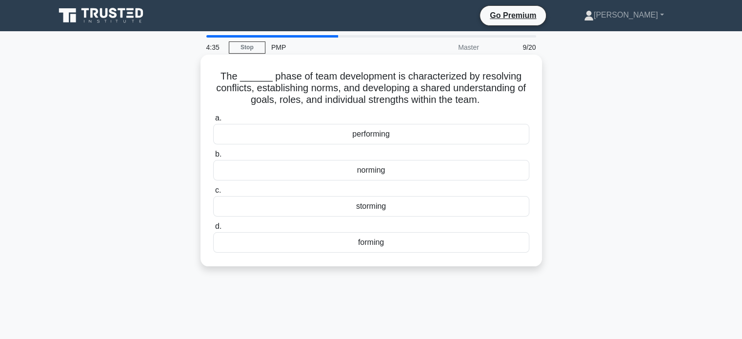
click at [372, 136] on div "performing" at bounding box center [371, 134] width 316 height 21
click at [213, 122] on input "a. performing" at bounding box center [213, 118] width 0 height 6
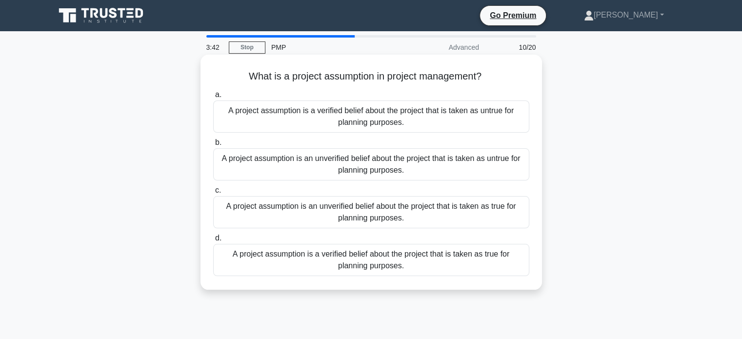
click at [380, 220] on div "A project assumption is an unverified belief about the project that is taken as…" at bounding box center [371, 212] width 316 height 32
click at [213, 194] on input "c. A project assumption is an unverified belief about the project that is taken…" at bounding box center [213, 190] width 0 height 6
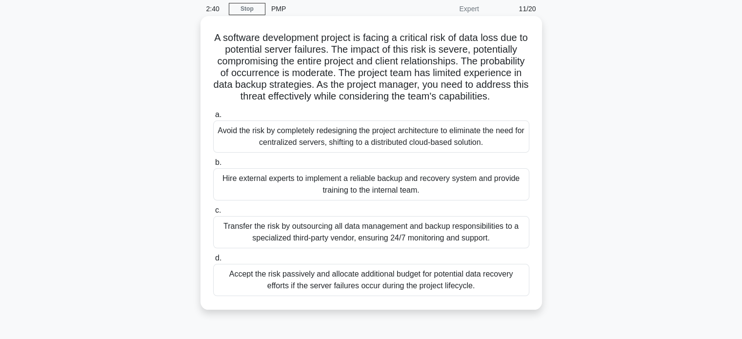
scroll to position [39, 0]
click at [344, 200] on div "Hire external experts to implement a reliable backup and recovery system and pr…" at bounding box center [371, 184] width 316 height 32
click at [213, 165] on input "b. Hire external experts to implement a reliable backup and recovery system and…" at bounding box center [213, 162] width 0 height 6
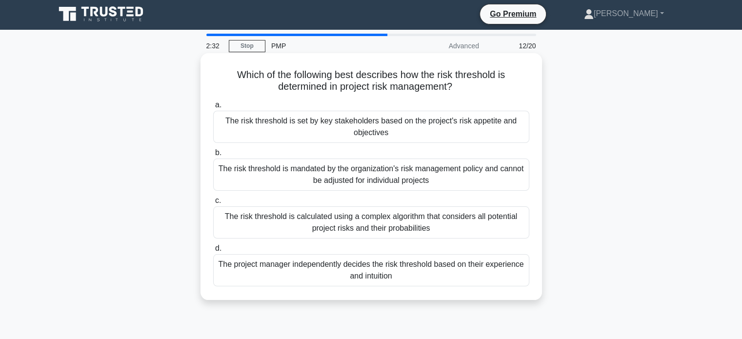
scroll to position [0, 0]
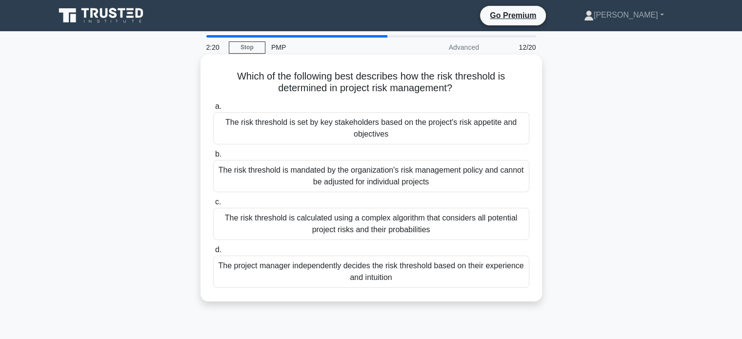
click at [384, 128] on div "The risk threshold is set by key stakeholders based on the project's risk appet…" at bounding box center [371, 128] width 316 height 32
click at [213, 110] on input "a. The risk threshold is set by key stakeholders based on the project's risk ap…" at bounding box center [213, 106] width 0 height 6
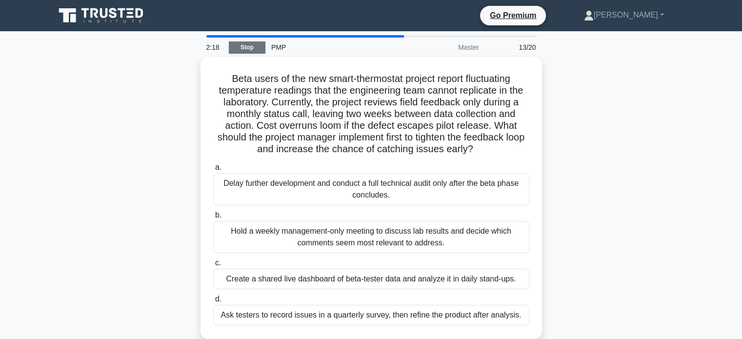
click at [258, 46] on link "Stop" at bounding box center [247, 47] width 37 height 12
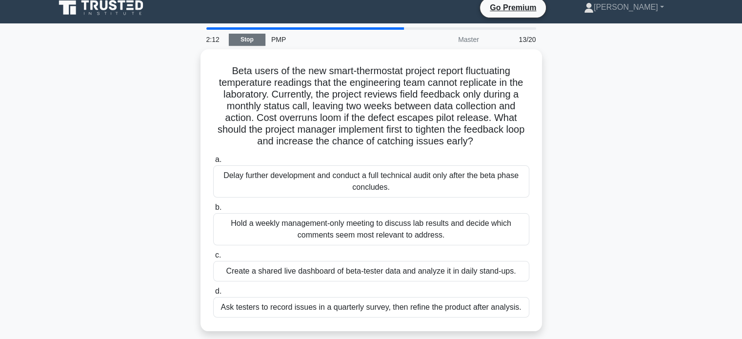
scroll to position [2, 0]
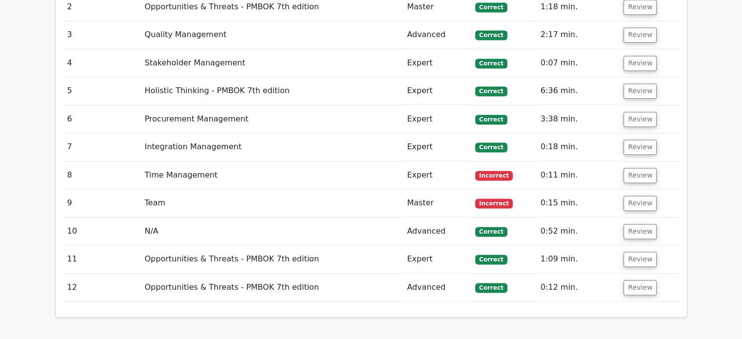
scroll to position [1406, 0]
click at [635, 167] on button "Review" at bounding box center [640, 174] width 33 height 15
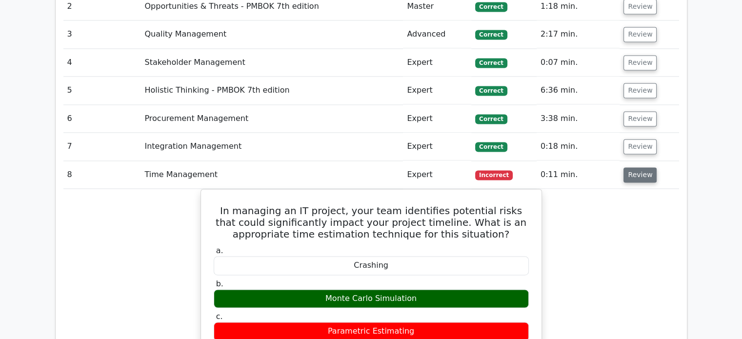
click at [642, 167] on button "Review" at bounding box center [640, 174] width 33 height 15
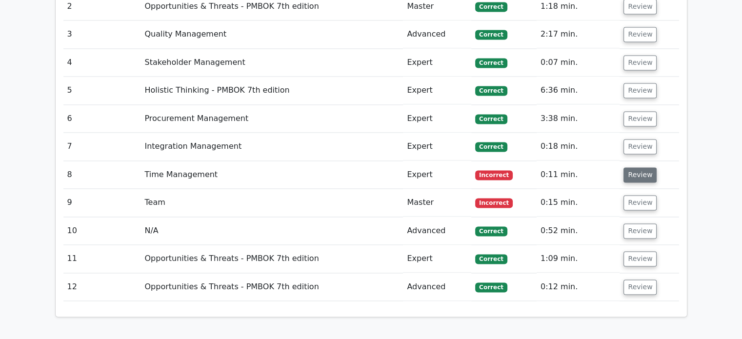
click at [642, 167] on button "Review" at bounding box center [640, 174] width 33 height 15
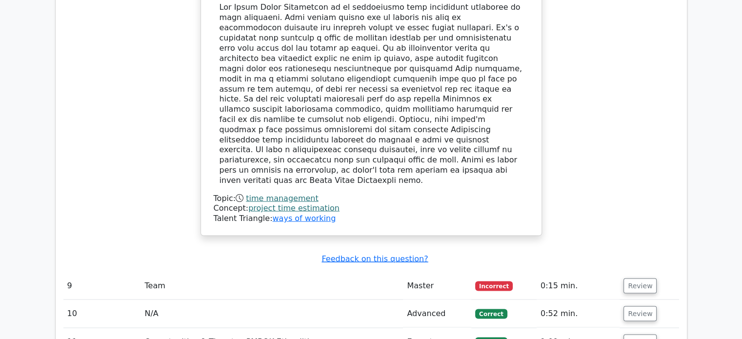
scroll to position [1817, 0]
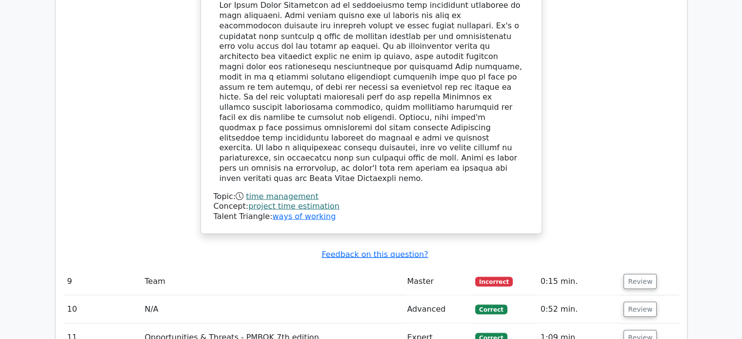
click at [644, 268] on td "Review" at bounding box center [649, 282] width 59 height 28
click at [636, 274] on button "Review" at bounding box center [640, 281] width 33 height 15
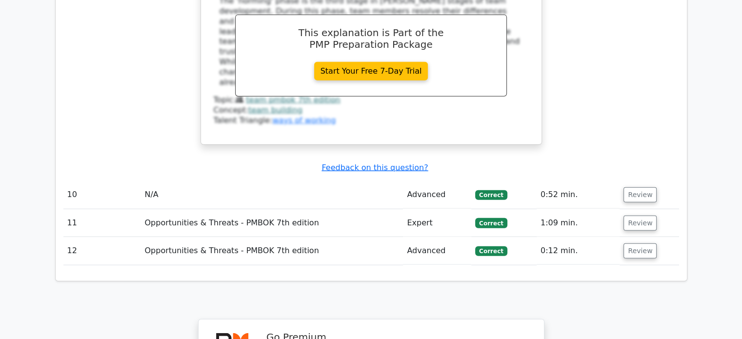
scroll to position [2350, 0]
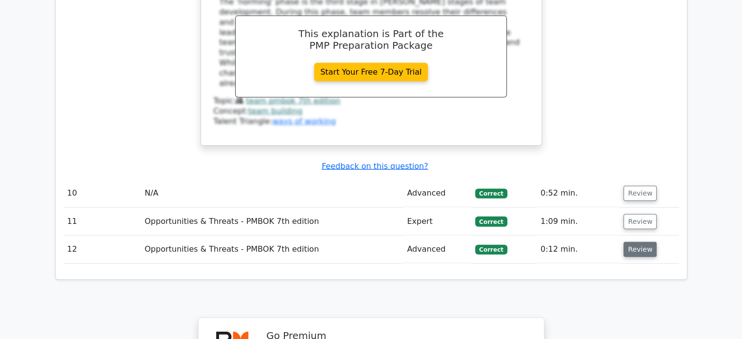
click at [633, 242] on button "Review" at bounding box center [640, 249] width 33 height 15
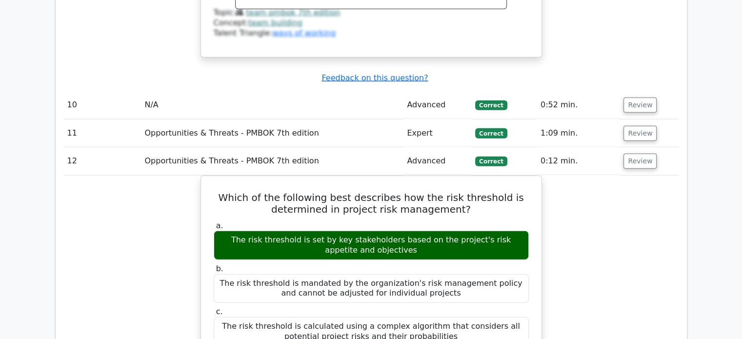
scroll to position [2440, 0]
